Goal: Check status: Check status

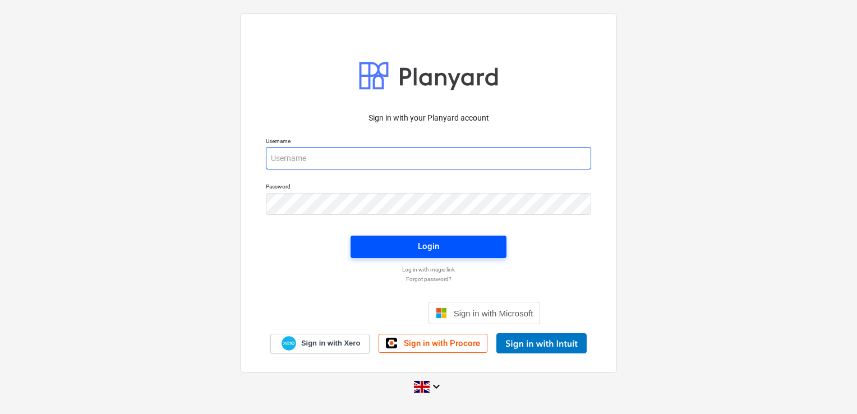
type input "[PERSON_NAME][EMAIL_ADDRESS][DOMAIN_NAME]"
click at [407, 248] on span "Login" at bounding box center [428, 246] width 129 height 15
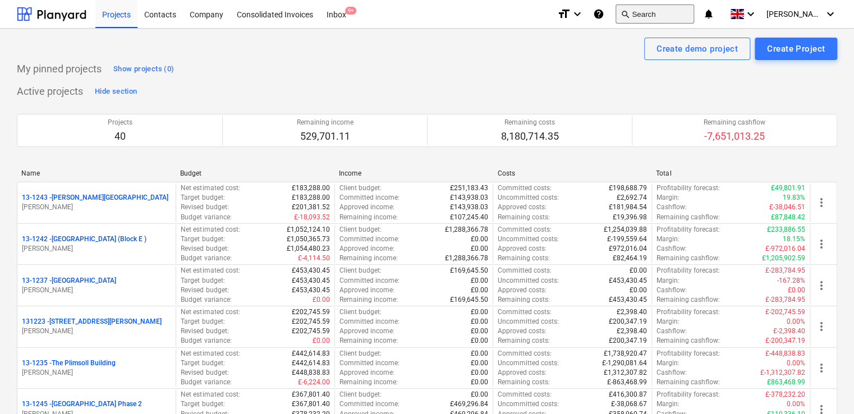
click at [660, 12] on button "search Search" at bounding box center [654, 13] width 79 height 19
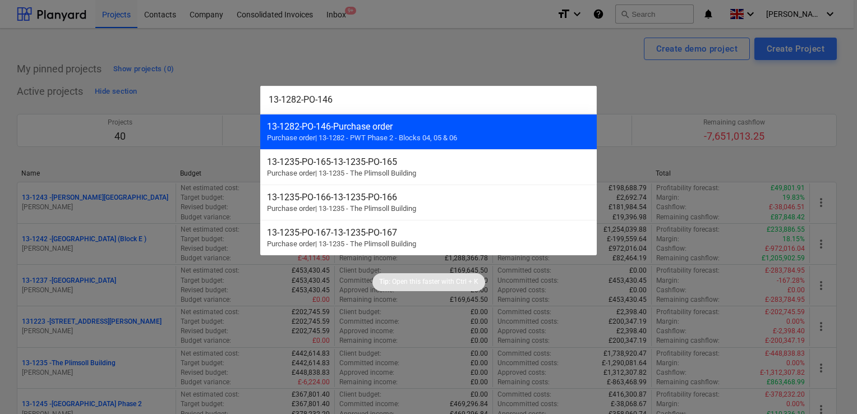
type input "13-1282-PO-146"
click at [370, 122] on div "13-1282-PO-146 - Purchase order" at bounding box center [428, 126] width 323 height 11
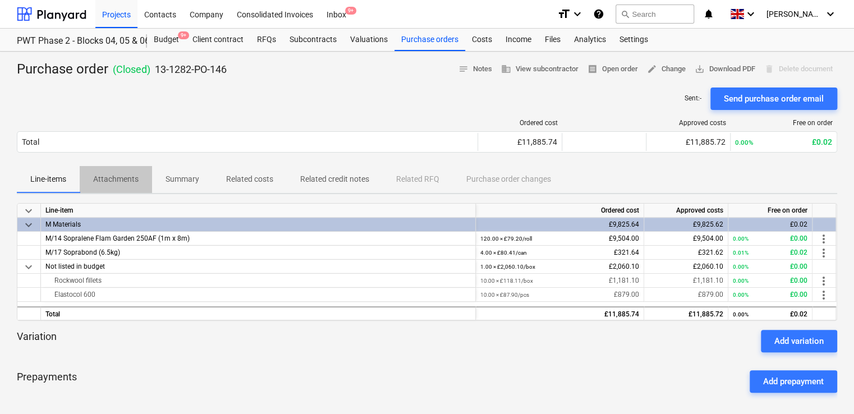
click at [119, 176] on p "Attachments" at bounding box center [115, 179] width 45 height 12
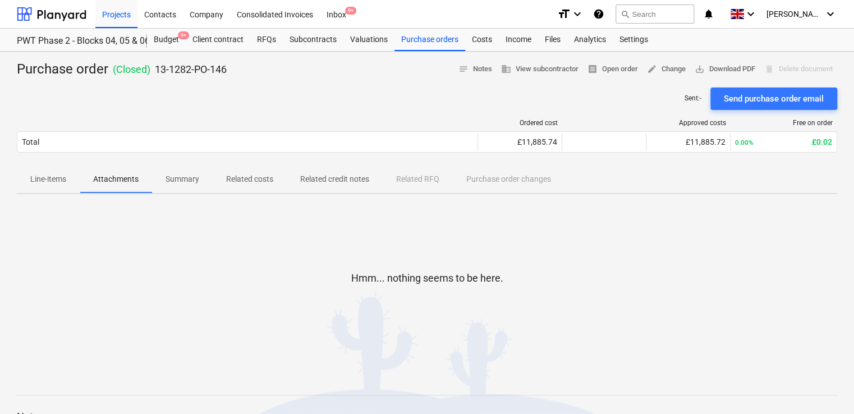
click at [62, 181] on p "Line-items" at bounding box center [48, 179] width 36 height 12
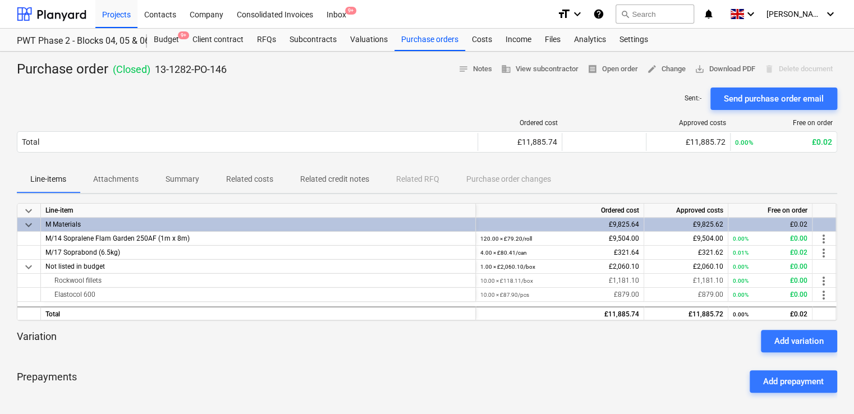
click at [125, 182] on p "Attachments" at bounding box center [115, 179] width 45 height 12
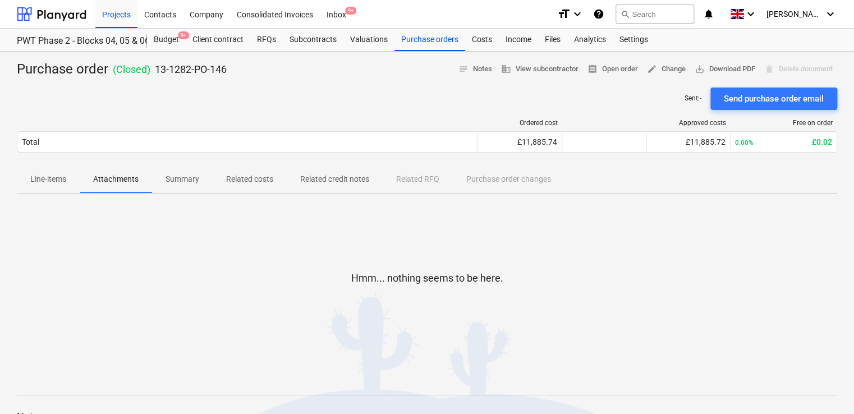
click at [238, 176] on p "Related costs" at bounding box center [249, 179] width 47 height 12
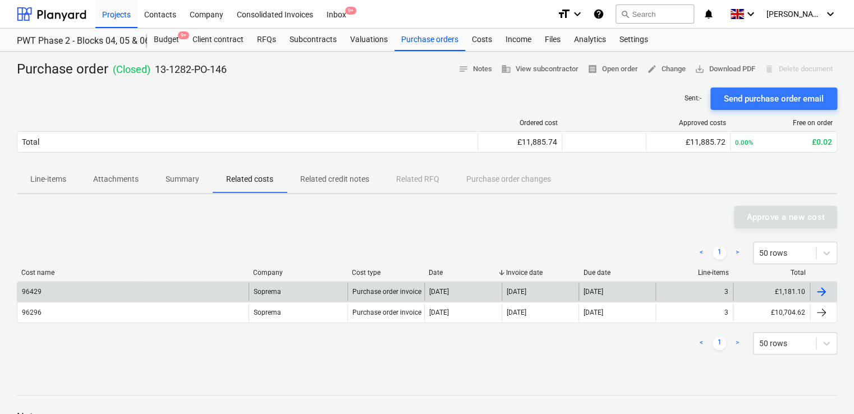
click at [130, 288] on div "96429" at bounding box center [132, 292] width 231 height 18
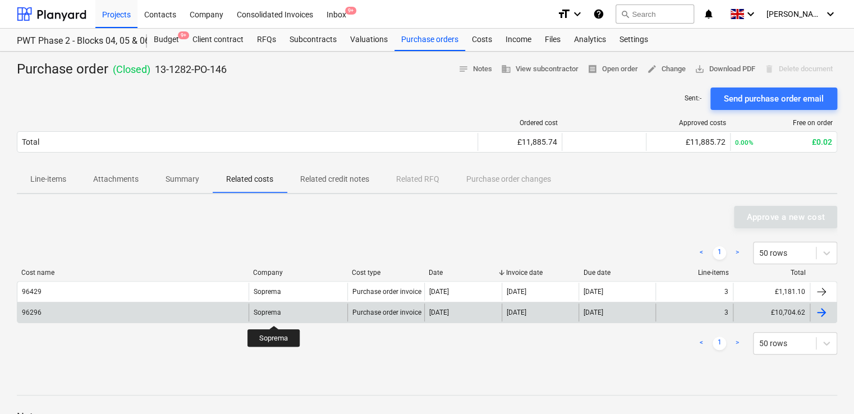
click at [274, 315] on div "Soprema" at bounding box center [267, 312] width 27 height 8
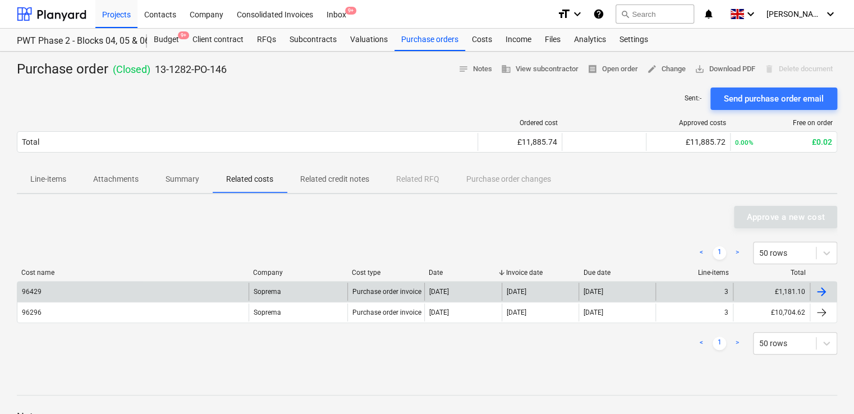
click at [136, 289] on div "96429" at bounding box center [132, 292] width 231 height 18
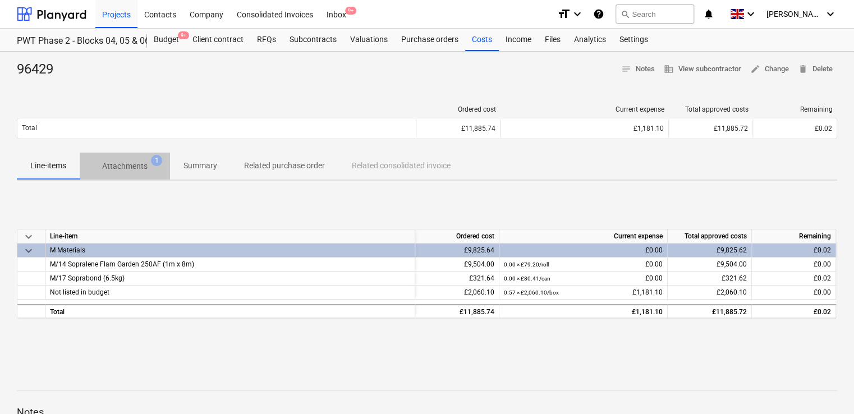
click at [137, 167] on p "Attachments" at bounding box center [124, 166] width 45 height 12
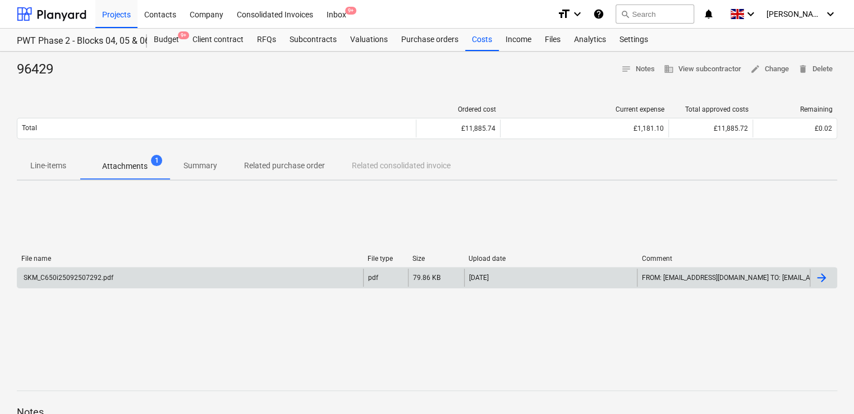
click at [87, 279] on div "SKM_C650i25092507292.pdf" at bounding box center [67, 278] width 91 height 8
